Goal: Obtain resource: Download file/media

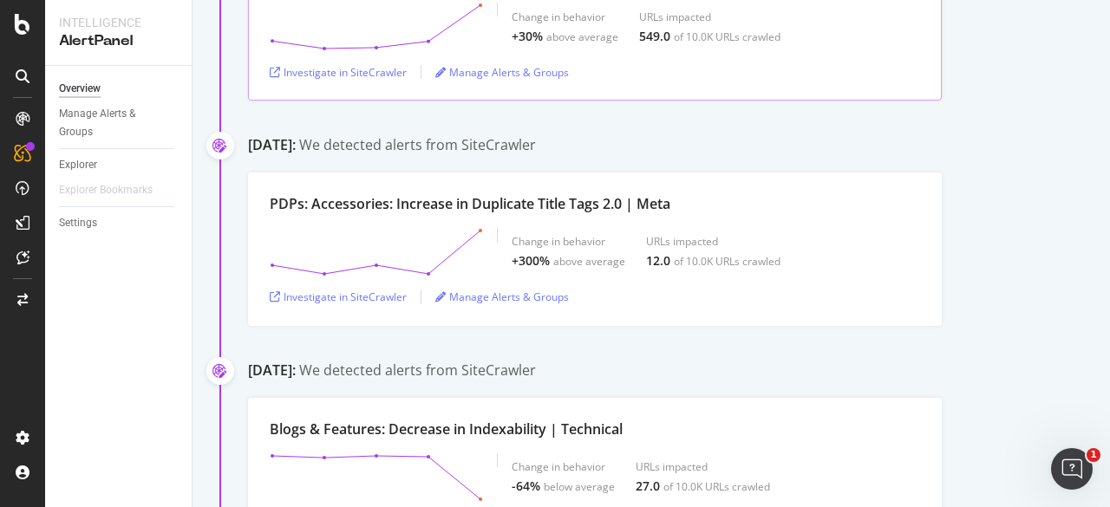
scroll to position [2601, 0]
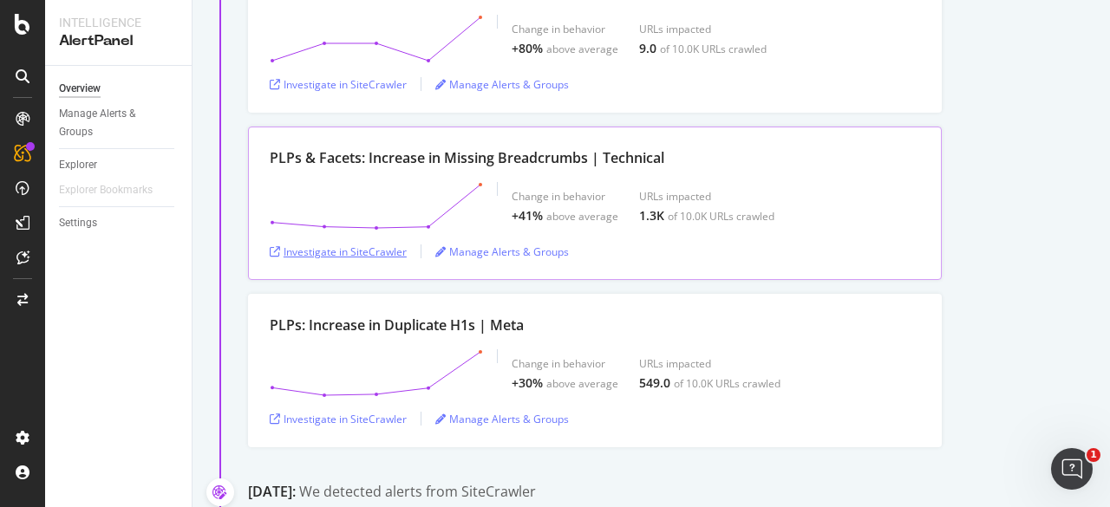
click at [354, 244] on div "Investigate in SiteCrawler" at bounding box center [338, 251] width 137 height 15
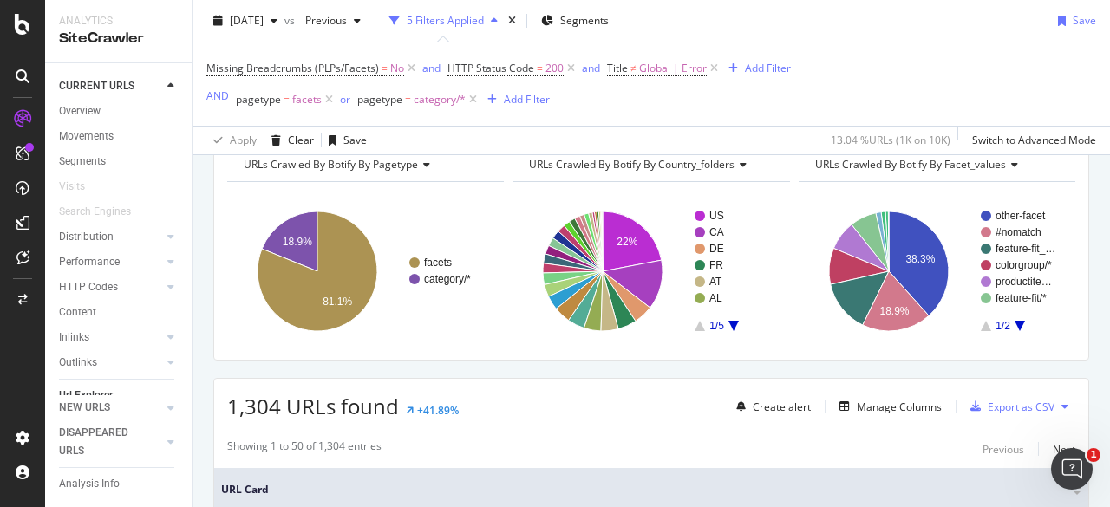
scroll to position [173, 0]
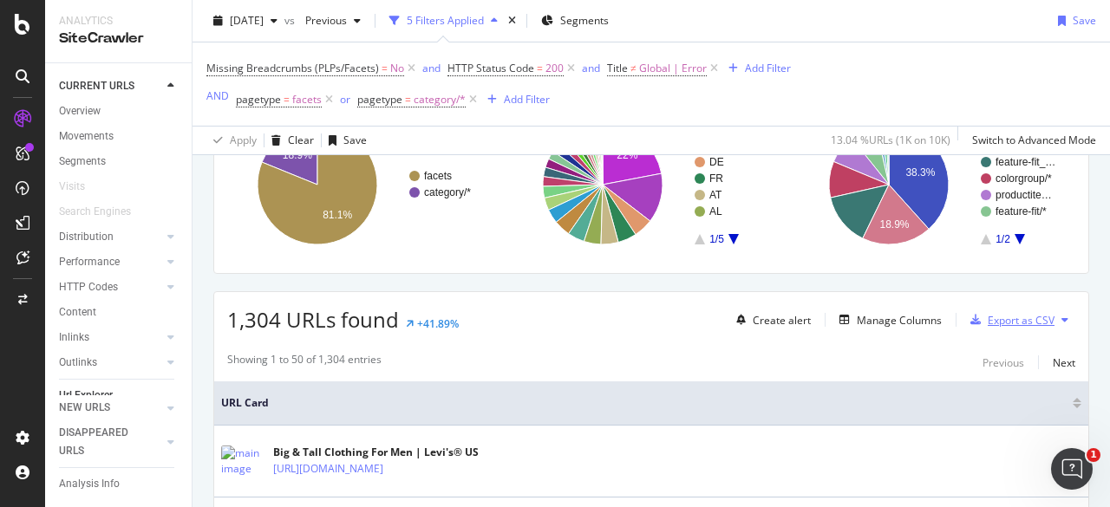
click at [966, 311] on div "Export as CSV" at bounding box center [1008, 320] width 91 height 26
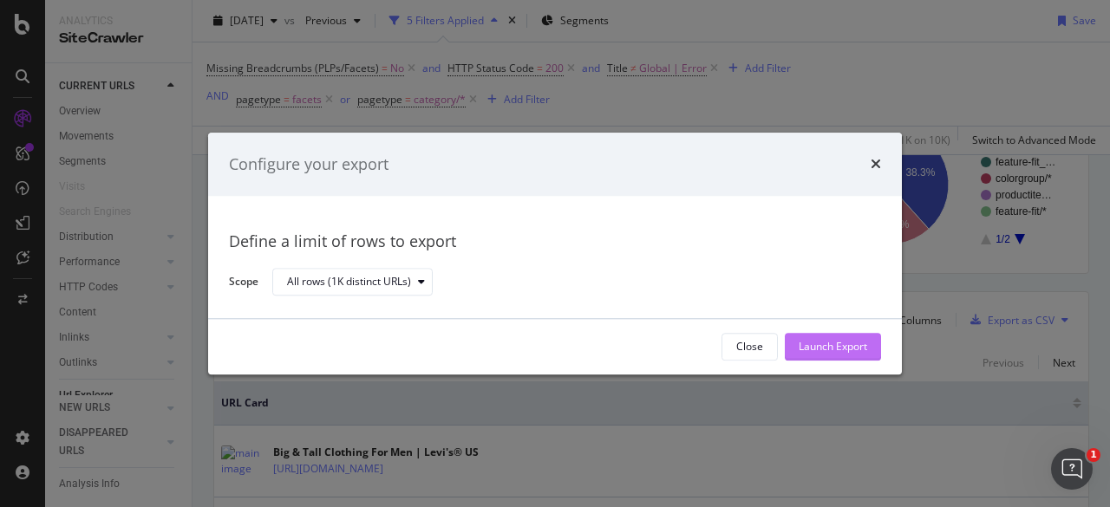
click at [837, 351] on div "Launch Export" at bounding box center [832, 347] width 68 height 15
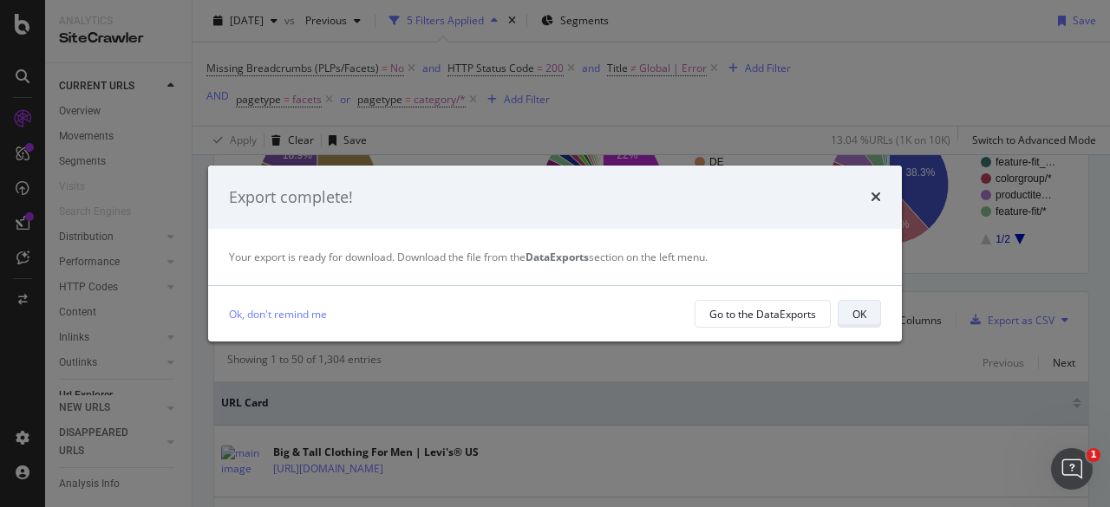
click at [853, 309] on div "OK" at bounding box center [859, 314] width 14 height 15
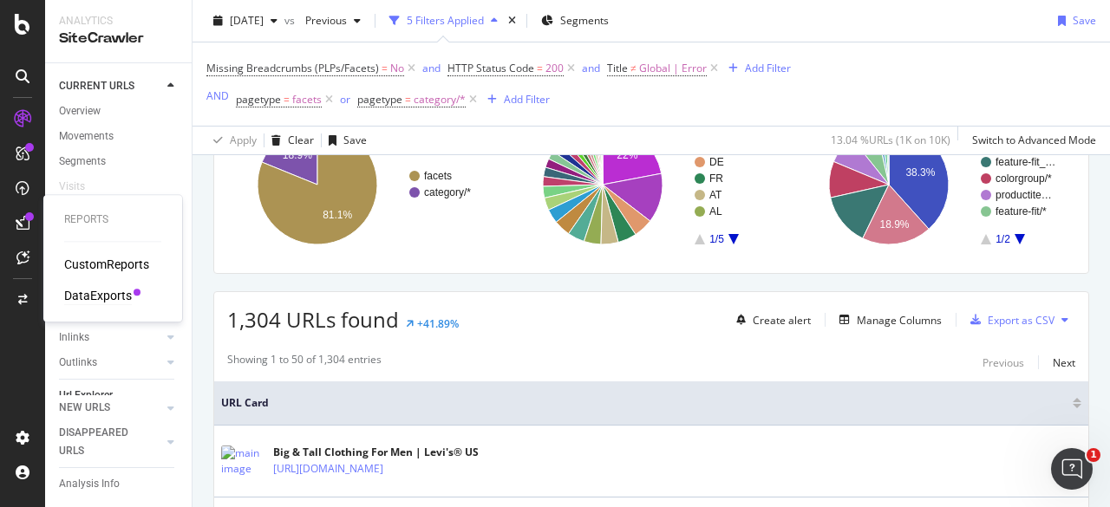
click at [92, 293] on div "DataExports" at bounding box center [98, 295] width 68 height 17
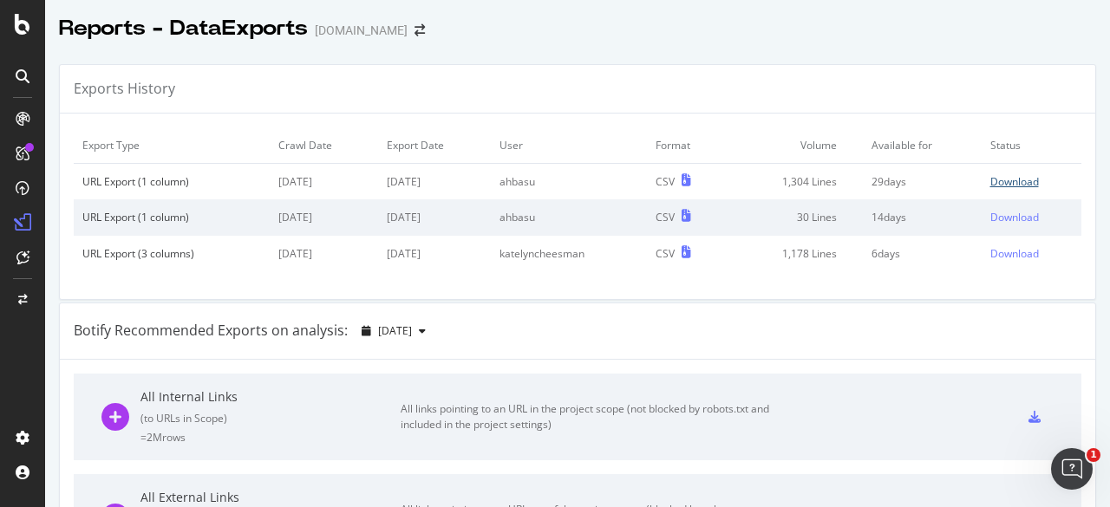
click at [990, 181] on div "Download" at bounding box center [1014, 181] width 49 height 15
